Goal: Task Accomplishment & Management: Use online tool/utility

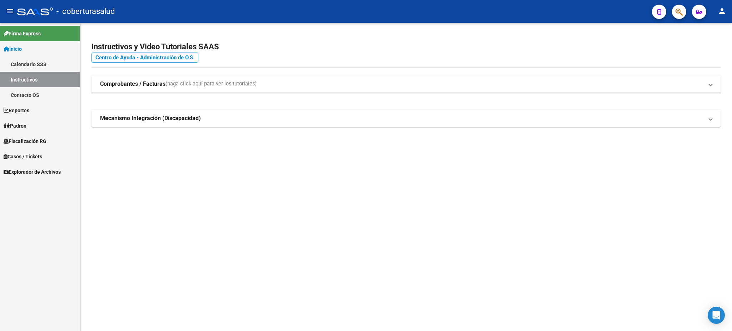
click at [226, 164] on mat-sidenav-content "Instructivos y Video Tutoriales SAAS Centro de Ayuda - Administración de O.S. C…" at bounding box center [406, 177] width 652 height 308
click at [28, 140] on span "Fiscalización RG" at bounding box center [25, 141] width 43 height 8
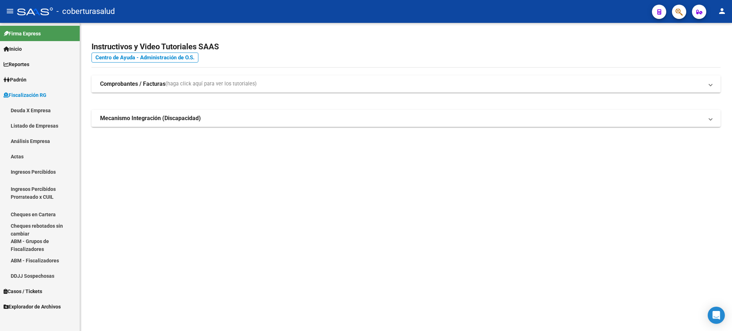
click at [29, 108] on link "Deuda X Empresa" at bounding box center [40, 110] width 80 height 15
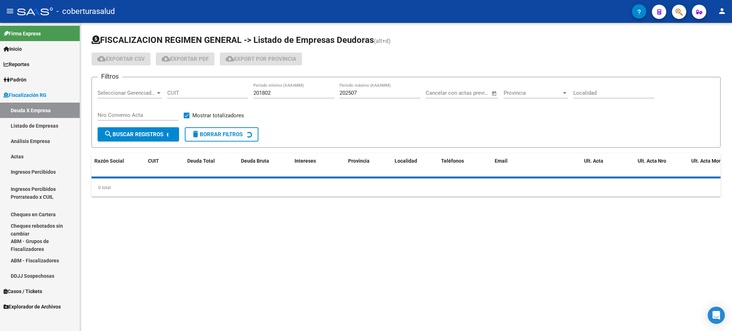
click at [179, 90] on input "CUIT" at bounding box center [207, 93] width 81 height 6
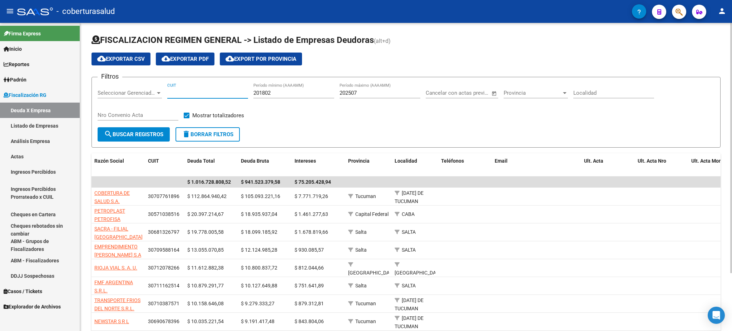
paste input "30-71645098-4"
type input "30-71645098-4"
click at [134, 133] on span "search Buscar Registros" at bounding box center [133, 134] width 59 height 6
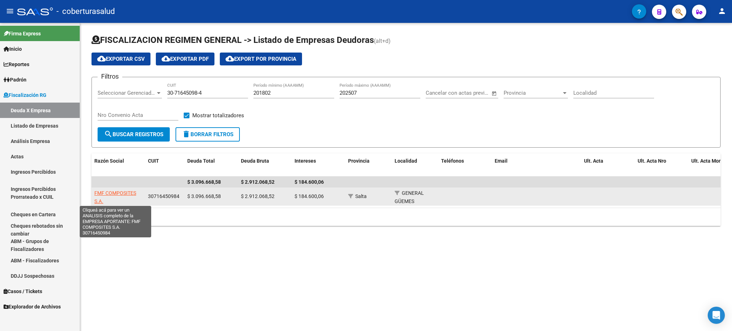
click at [124, 193] on span "FMF COMPOSITES S.A." at bounding box center [115, 197] width 42 height 14
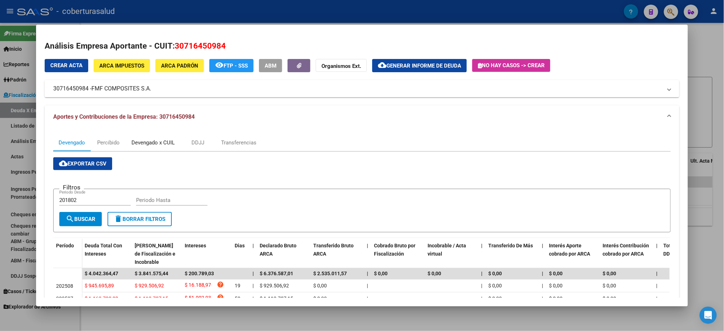
click at [146, 139] on div "Devengado x CUIL" at bounding box center [152, 143] width 43 height 8
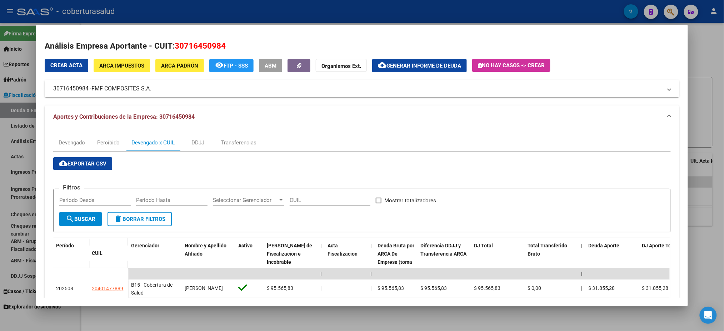
click at [79, 164] on span "cloud_download Exportar CSV" at bounding box center [83, 163] width 48 height 6
